Goal: Task Accomplishment & Management: Manage account settings

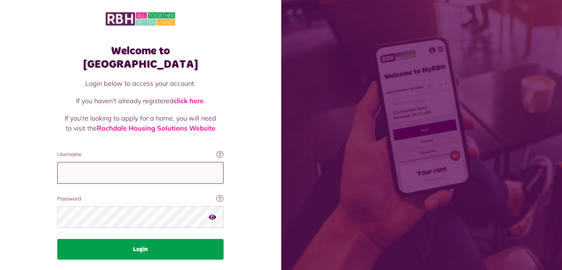
type input "**********"
click at [139, 239] on button "Login" at bounding box center [140, 249] width 166 height 21
click at [138, 239] on button "Login" at bounding box center [140, 249] width 166 height 21
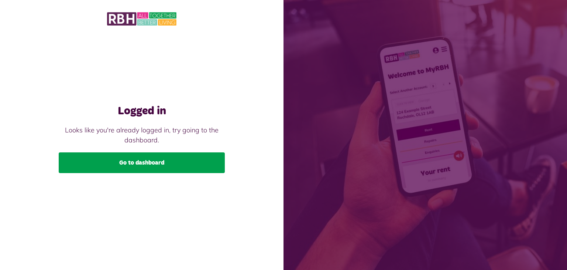
click at [143, 162] on link "Go to dashboard" at bounding box center [142, 162] width 166 height 21
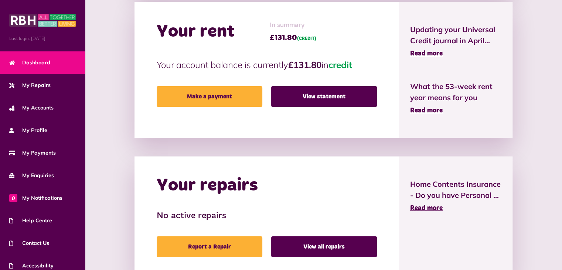
scroll to position [195, 0]
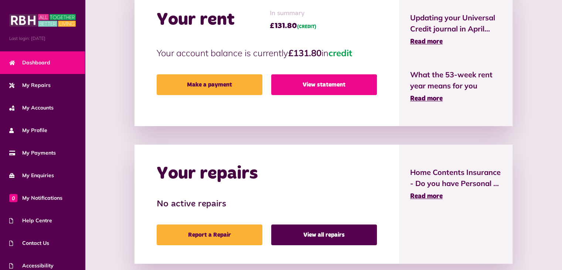
click at [333, 85] on link "View statement" at bounding box center [324, 84] width 106 height 21
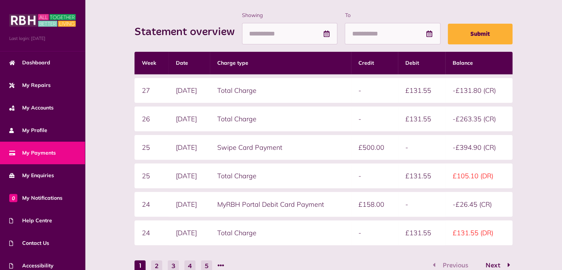
scroll to position [99, 0]
